Goal: Task Accomplishment & Management: Use online tool/utility

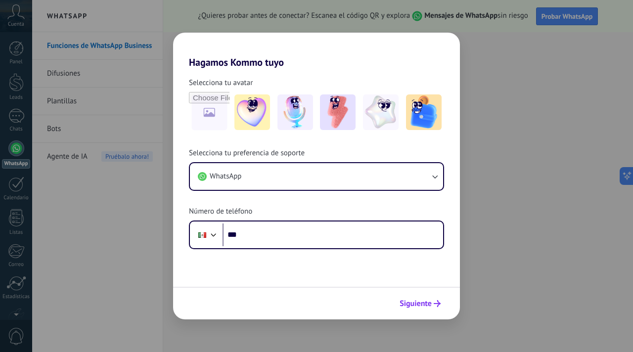
click at [428, 303] on span "Siguiente" at bounding box center [416, 303] width 32 height 7
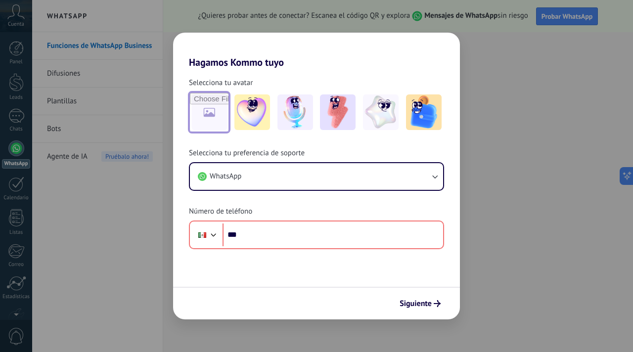
click at [219, 107] on input "file" at bounding box center [209, 112] width 39 height 39
click at [262, 109] on img at bounding box center [252, 112] width 36 height 36
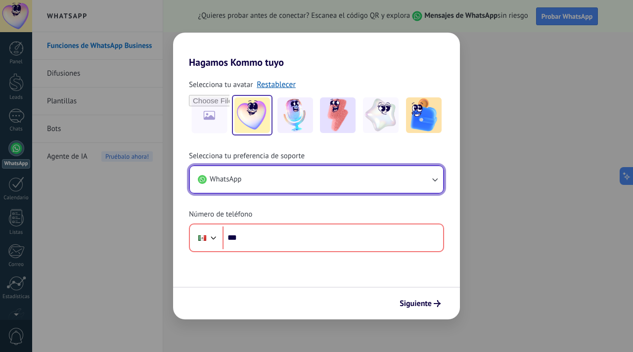
click at [271, 183] on button "WhatsApp" at bounding box center [316, 179] width 253 height 27
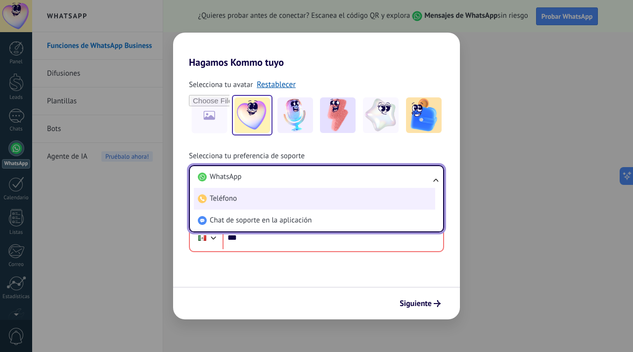
click at [271, 198] on li "Teléfono" at bounding box center [314, 199] width 241 height 22
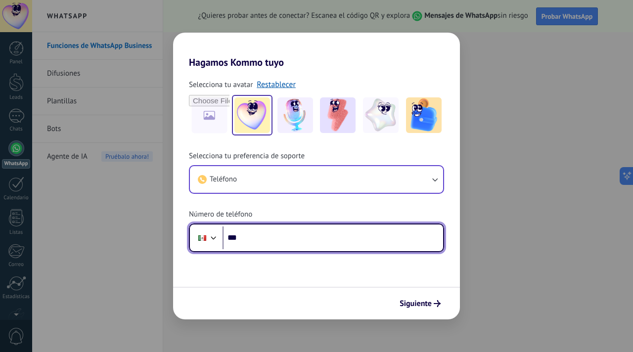
click at [266, 242] on input "***" at bounding box center [333, 238] width 221 height 23
type input "**********"
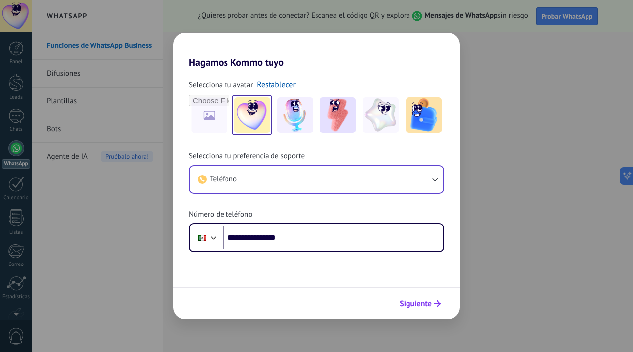
click at [422, 305] on span "Siguiente" at bounding box center [416, 303] width 32 height 7
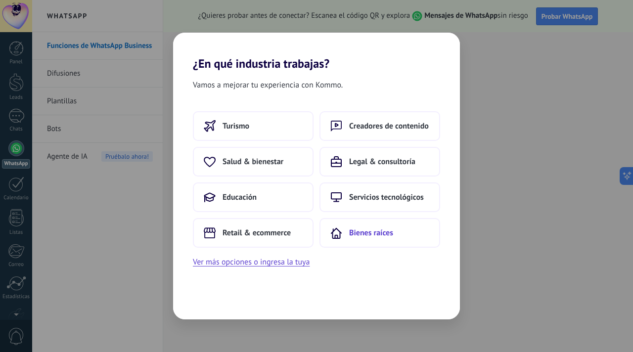
click at [336, 227] on button "Bienes raíces" at bounding box center [380, 233] width 121 height 30
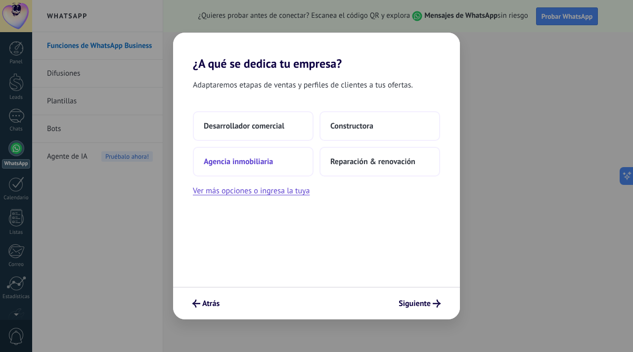
click at [279, 162] on button "Agencia inmobiliaria" at bounding box center [253, 162] width 121 height 30
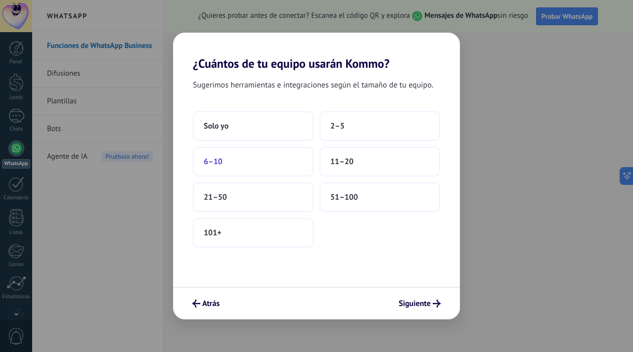
click at [275, 160] on button "6–10" at bounding box center [253, 162] width 121 height 30
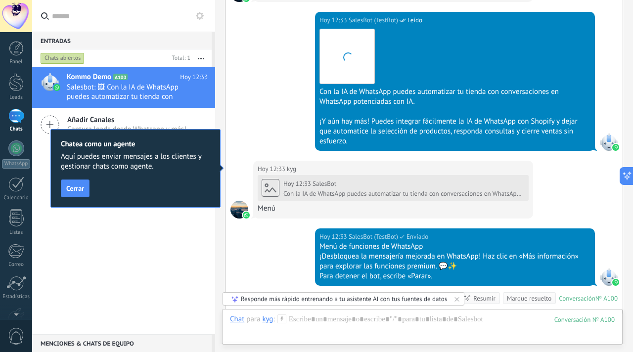
scroll to position [839, 0]
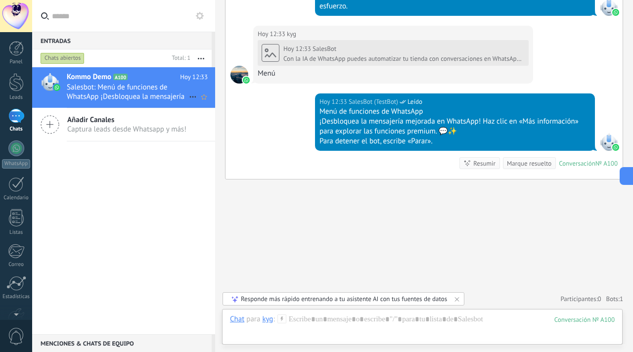
click at [190, 98] on icon at bounding box center [193, 97] width 12 height 12
click at [196, 58] on div at bounding box center [316, 176] width 633 height 352
click at [202, 59] on icon "button" at bounding box center [201, 58] width 6 height 1
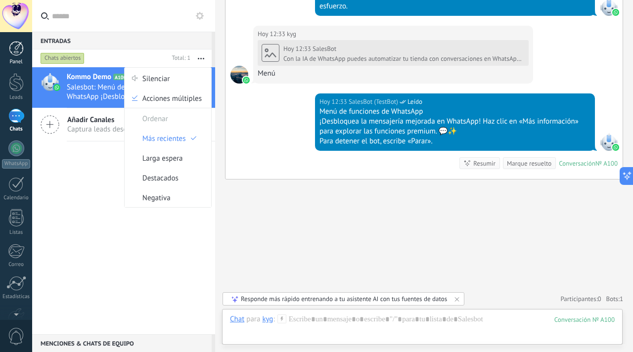
click at [15, 59] on div "Panel" at bounding box center [16, 62] width 29 height 6
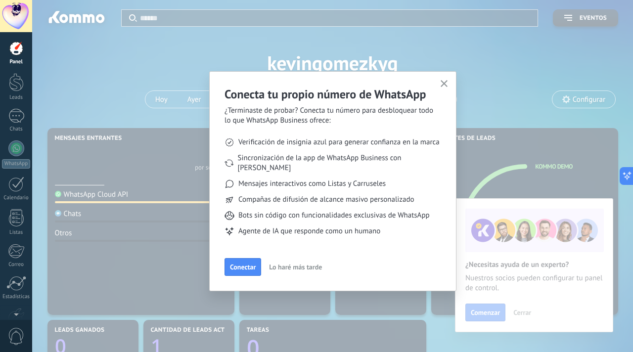
click at [447, 85] on icon "button" at bounding box center [444, 83] width 7 height 7
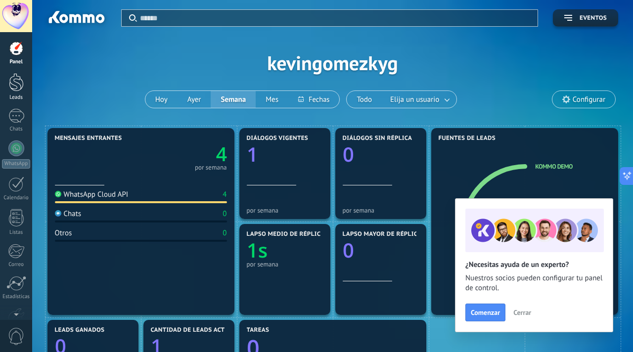
click at [20, 89] on div at bounding box center [16, 82] width 15 height 18
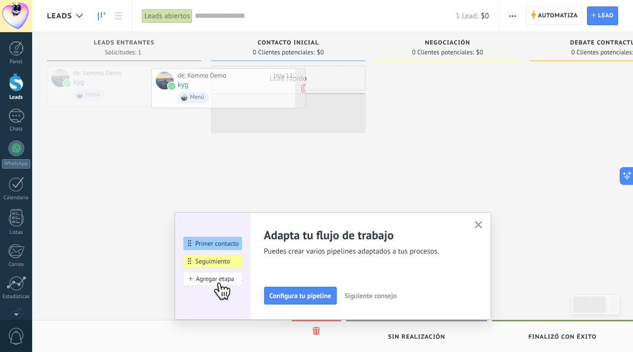
drag, startPoint x: 156, startPoint y: 93, endPoint x: 261, endPoint y: 96, distance: 104.4
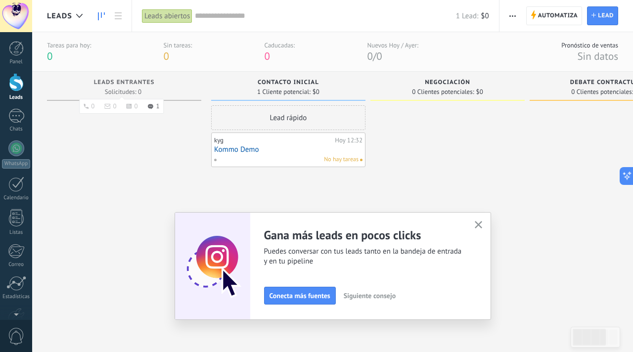
click at [122, 84] on span "Leads Entrantes" at bounding box center [124, 82] width 61 height 7
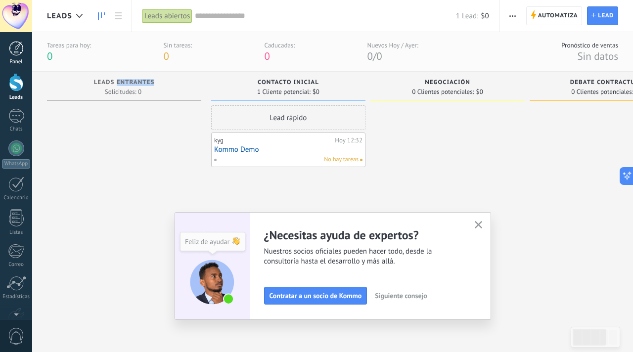
click at [20, 54] on div at bounding box center [16, 48] width 15 height 15
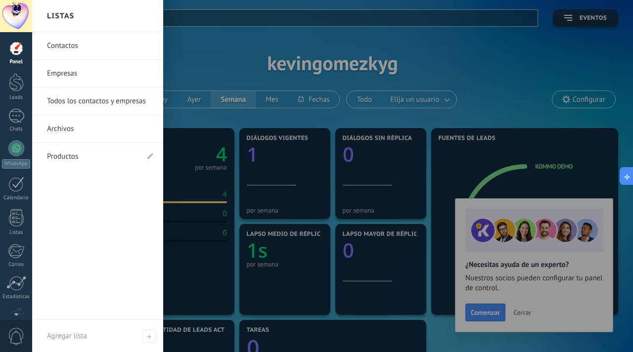
click at [283, 71] on div at bounding box center [348, 176] width 633 height 352
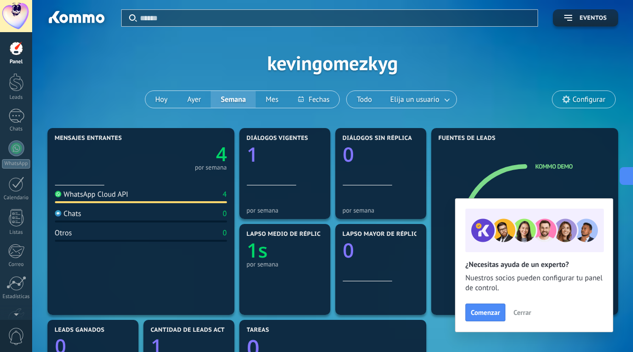
click at [221, 57] on div "Aplicar Eventos kevingomezkyg [DATE] [DATE] Semana Mes Todo Elija un usuario Co…" at bounding box center [332, 63] width 571 height 126
click at [520, 311] on span "Cerrar" at bounding box center [522, 312] width 18 height 7
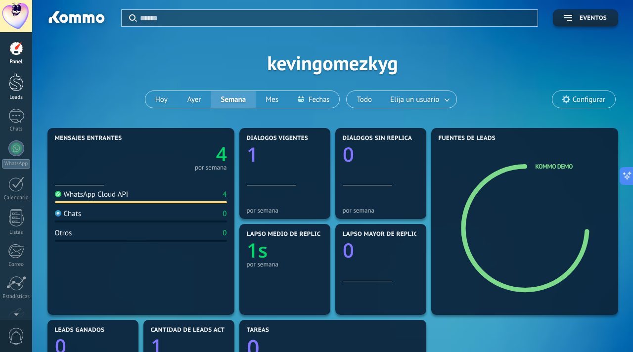
click at [16, 80] on div at bounding box center [16, 82] width 15 height 18
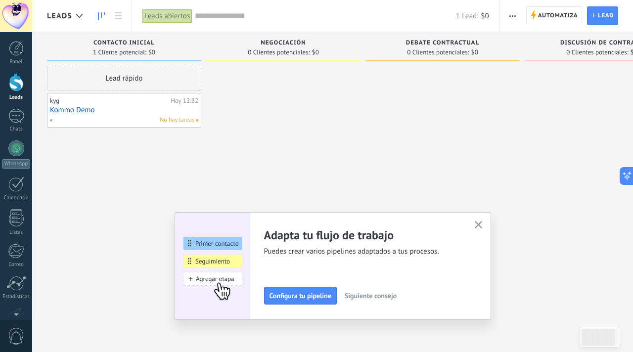
click at [478, 226] on use "button" at bounding box center [478, 224] width 7 height 7
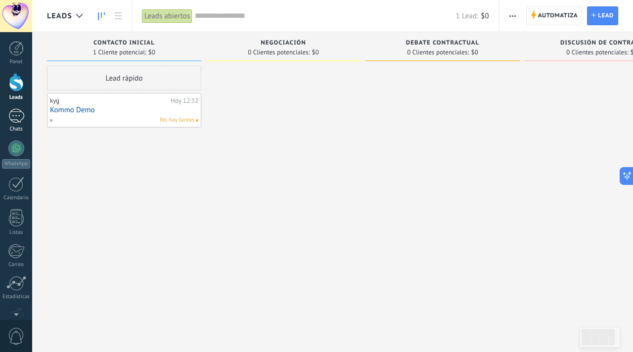
click at [17, 119] on div "1" at bounding box center [16, 116] width 16 height 14
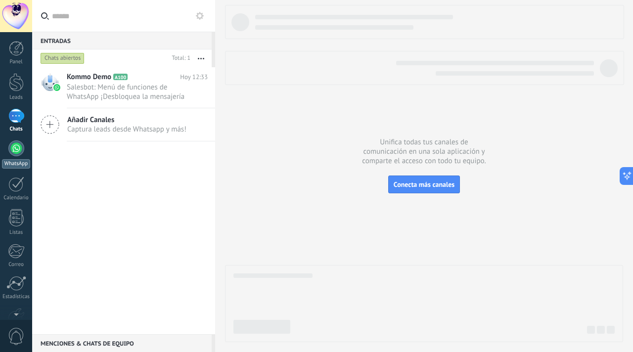
click at [16, 151] on div at bounding box center [16, 148] width 16 height 16
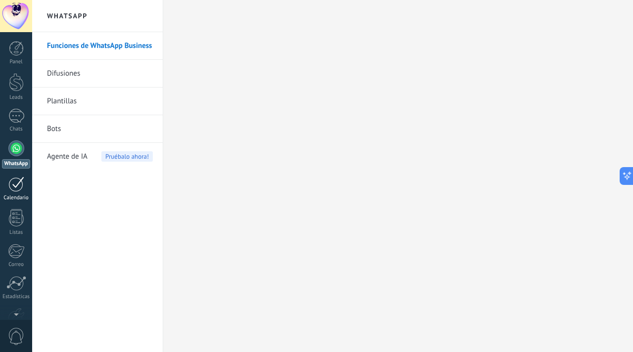
click at [17, 195] on div "Calendario" at bounding box center [16, 198] width 29 height 6
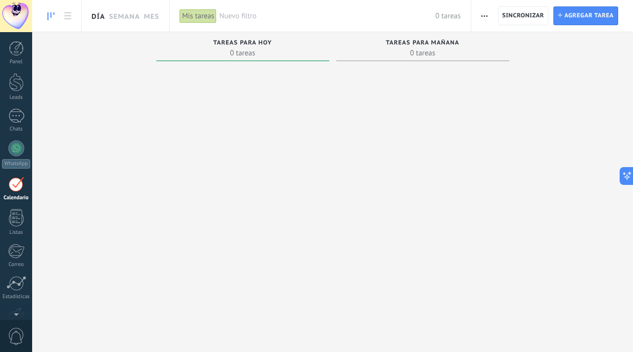
click at [102, 14] on link "Día" at bounding box center [98, 16] width 13 height 32
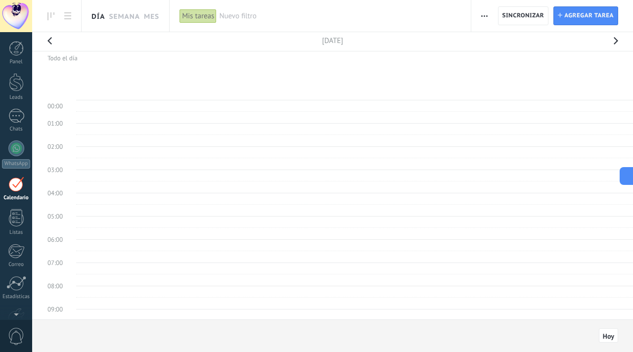
scroll to position [186, 0]
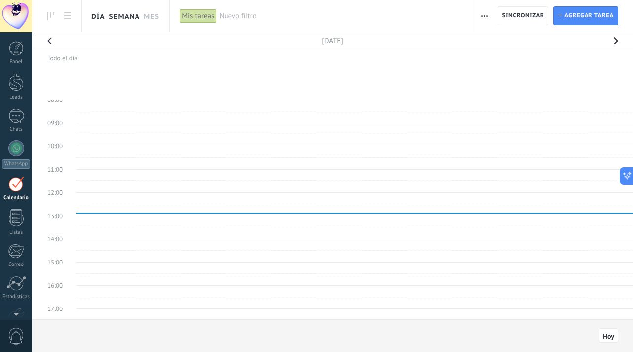
click at [126, 14] on link "Semana" at bounding box center [124, 16] width 31 height 32
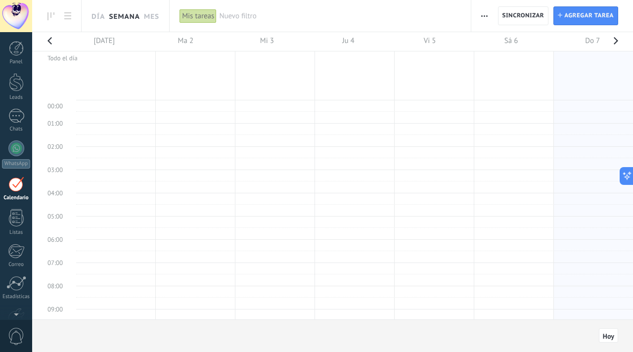
click at [15, 191] on div at bounding box center [16, 184] width 16 height 15
click at [13, 147] on div at bounding box center [16, 148] width 16 height 16
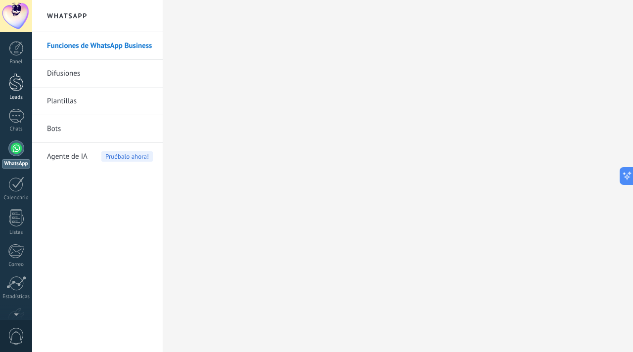
click at [17, 90] on div at bounding box center [16, 82] width 15 height 18
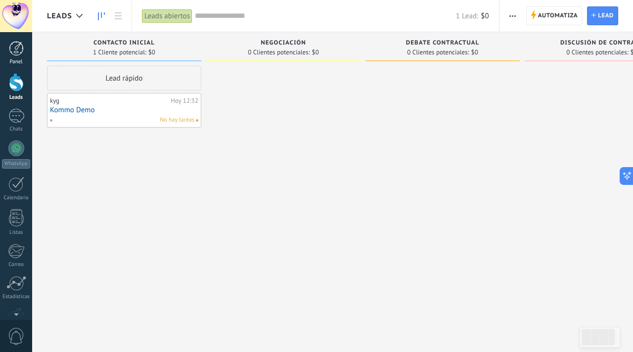
click at [12, 51] on div at bounding box center [16, 48] width 15 height 15
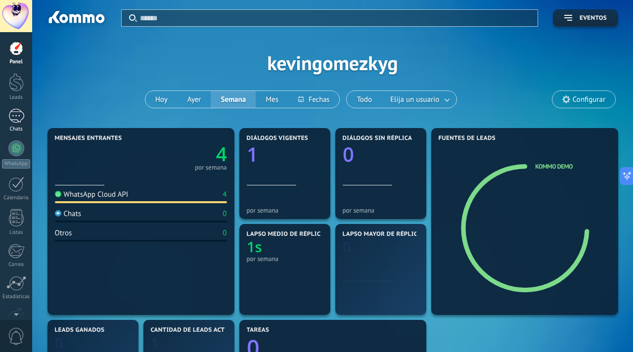
click at [23, 129] on div "Chats" at bounding box center [16, 129] width 29 height 6
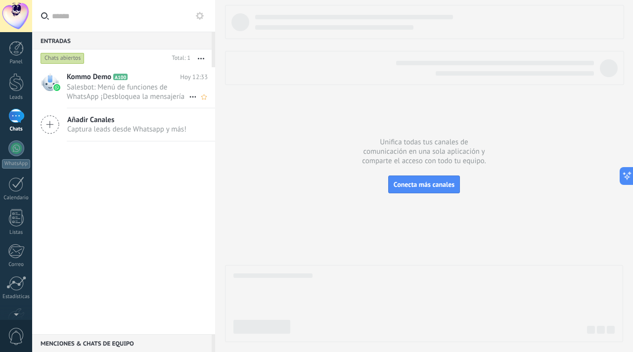
click at [114, 96] on span "Salesbot: Menú de funciones de WhatsApp ¡Desbloquea la mensajería mejorada en W…" at bounding box center [128, 92] width 122 height 19
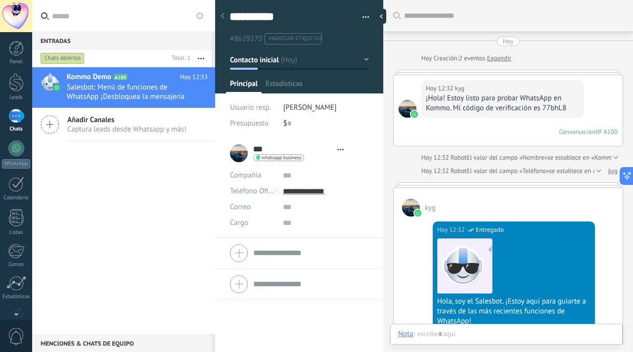
type textarea "**********"
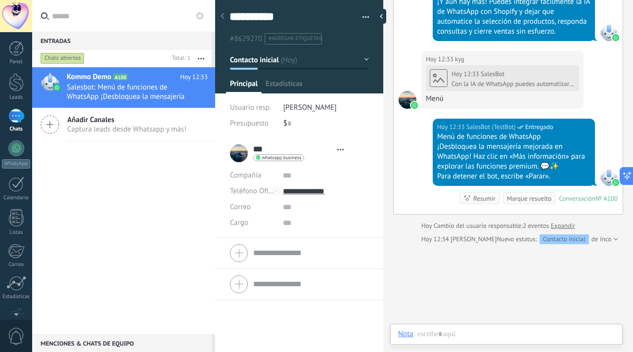
scroll to position [15, 0]
click at [480, 337] on div at bounding box center [506, 344] width 217 height 30
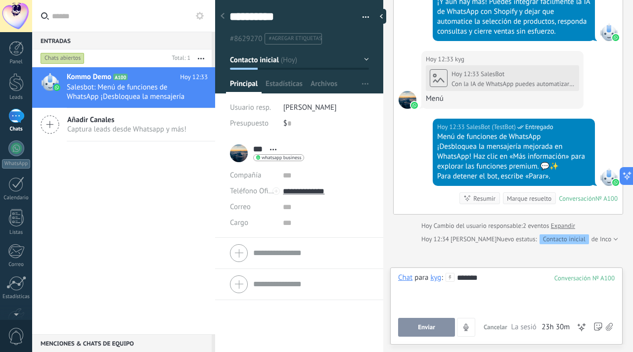
click at [419, 337] on div "Chat Correo Nota Tarea Chat para kyg : 100 ******* Enviar Cancelar Rastrear cli…" at bounding box center [506, 306] width 232 height 77
click at [419, 326] on span "Enviar" at bounding box center [426, 327] width 17 height 7
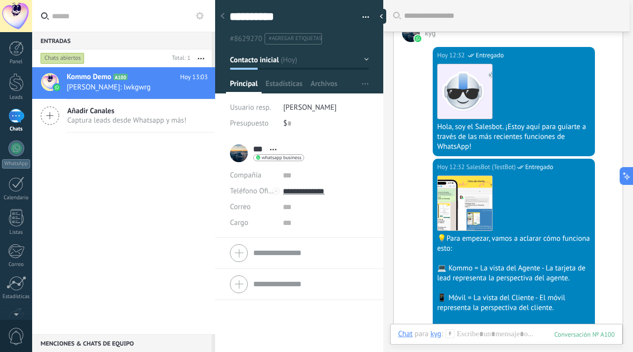
scroll to position [0, 0]
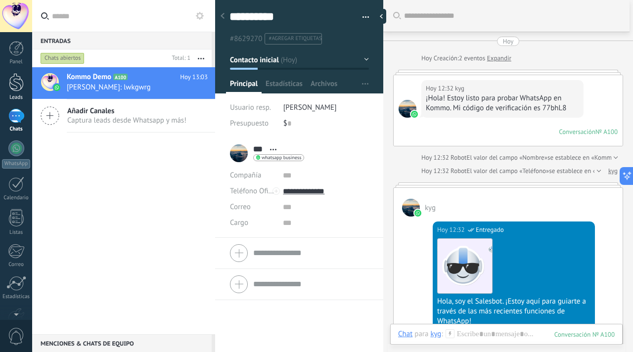
click at [18, 94] on div "Leads" at bounding box center [16, 97] width 29 height 6
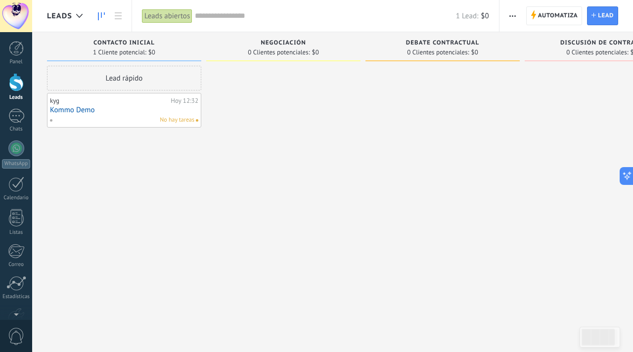
click at [73, 103] on div "kyg" at bounding box center [109, 101] width 118 height 8
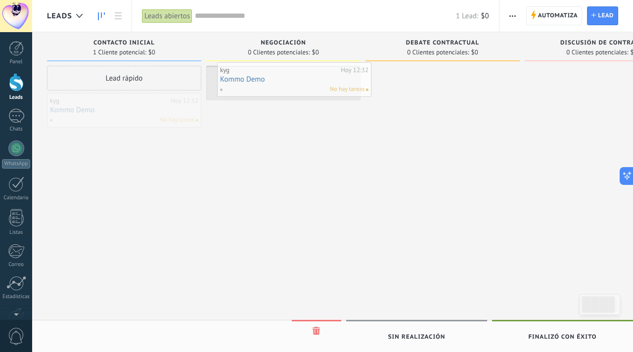
drag, startPoint x: 73, startPoint y: 103, endPoint x: 250, endPoint y: 66, distance: 180.8
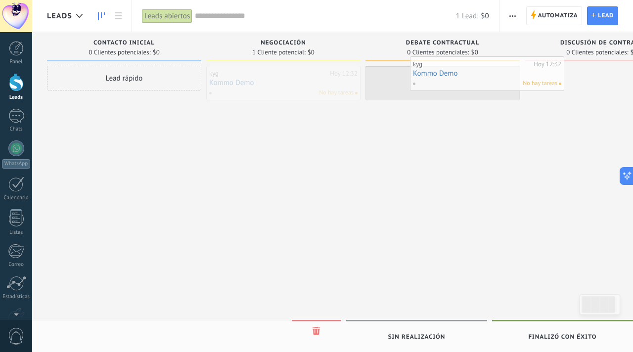
drag, startPoint x: 259, startPoint y: 82, endPoint x: 464, endPoint y: 71, distance: 206.1
